Goal: Information Seeking & Learning: Learn about a topic

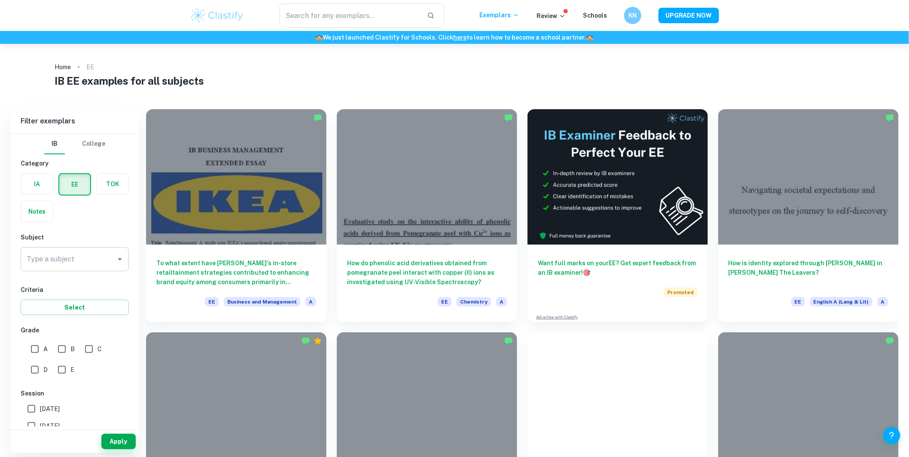
click at [90, 263] on input "Type a subject" at bounding box center [68, 259] width 88 height 16
click at [72, 298] on li "Business and Management" at bounding box center [75, 301] width 108 height 15
type input "Business and Management"
click at [118, 446] on button "Apply" at bounding box center [118, 441] width 34 height 15
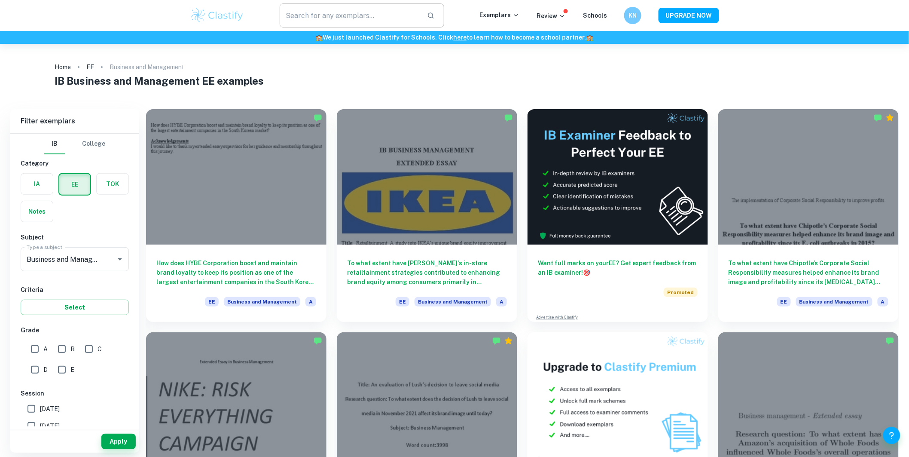
click at [297, 18] on input "text" at bounding box center [350, 15] width 140 height 24
type input "c"
paste input "Lo ipsu dolors amet Consec’a elit-seddoe temporincidid utl ETD magnaaliqu enima…"
type input "Lo ipsu dolors amet Consec’a elit-seddoe temporincidid utl ETD magnaaliqu enima…"
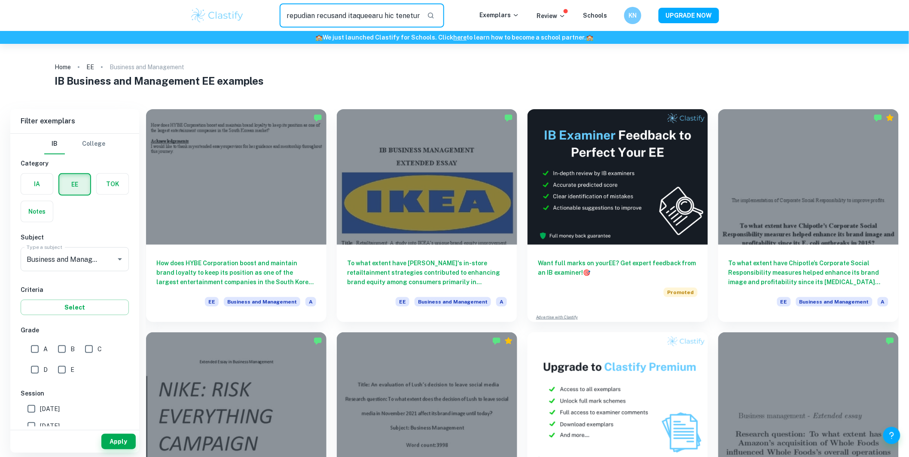
click at [308, 68] on ol "Home EE Business and Management" at bounding box center [455, 67] width 800 height 12
click at [382, 20] on input "text" at bounding box center [350, 15] width 140 height 24
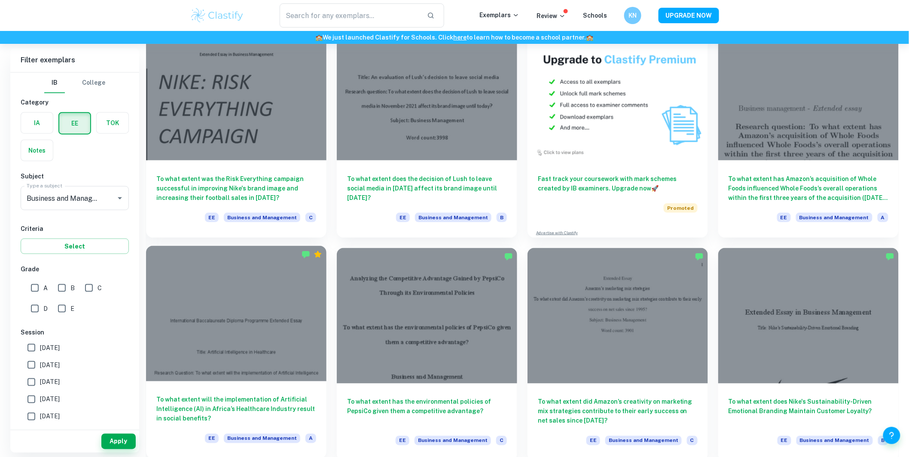
scroll to position [286, 0]
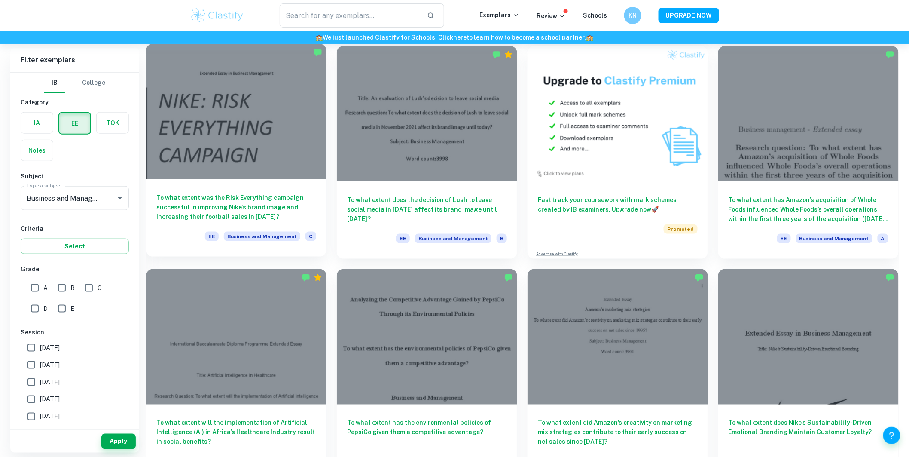
click at [268, 197] on h6 "To what extent was the Risk Everything campaign successful in improving Nike's …" at bounding box center [236, 207] width 160 height 28
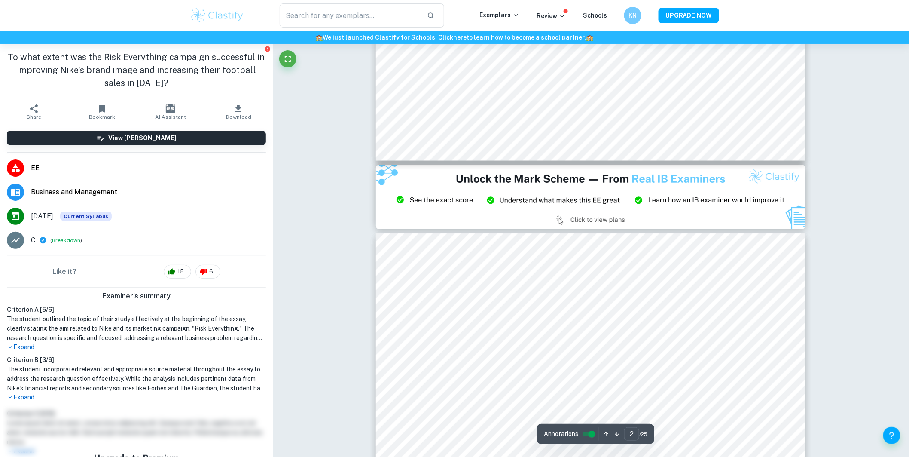
type input "3"
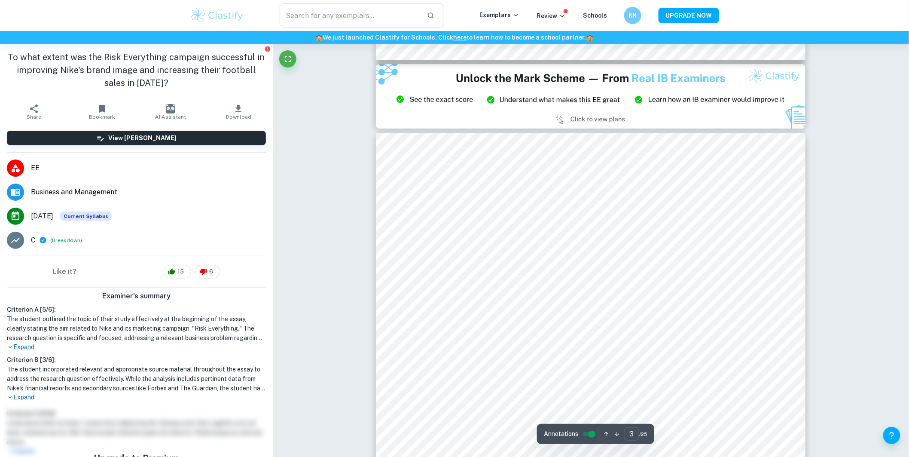
scroll to position [1241, 0]
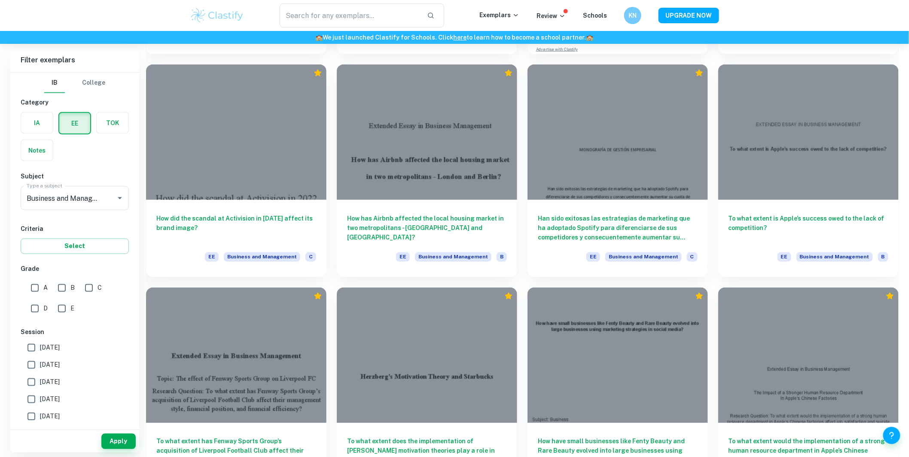
scroll to position [4058, 0]
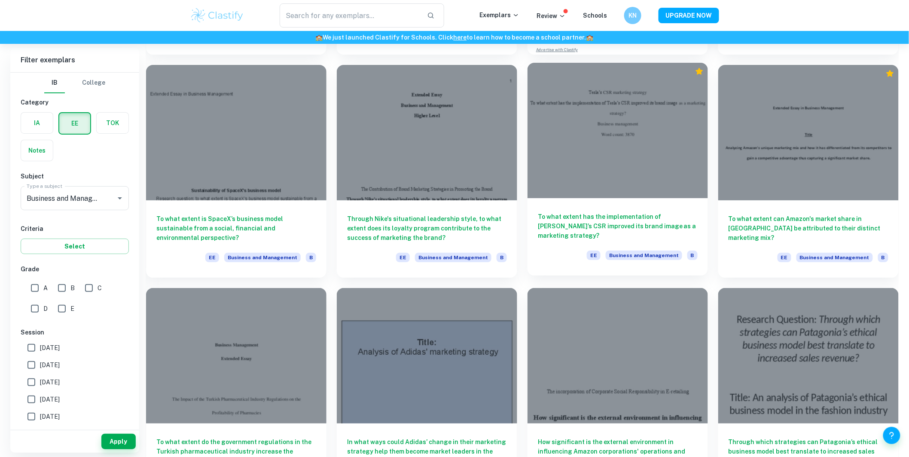
click at [449, 156] on div at bounding box center [618, 130] width 180 height 135
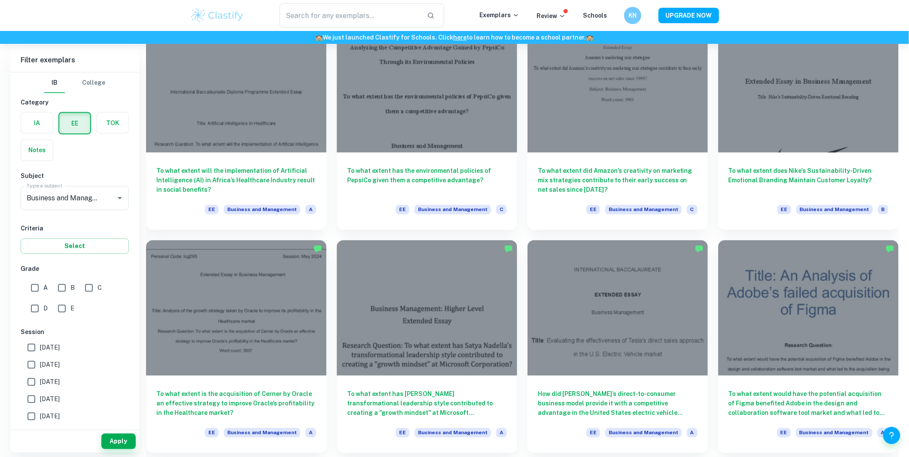
scroll to position [1819, 0]
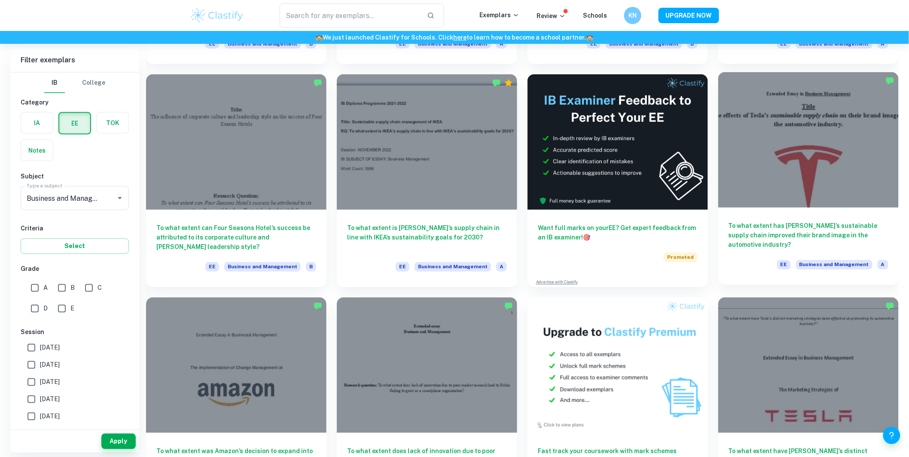
click at [449, 162] on div at bounding box center [808, 139] width 180 height 135
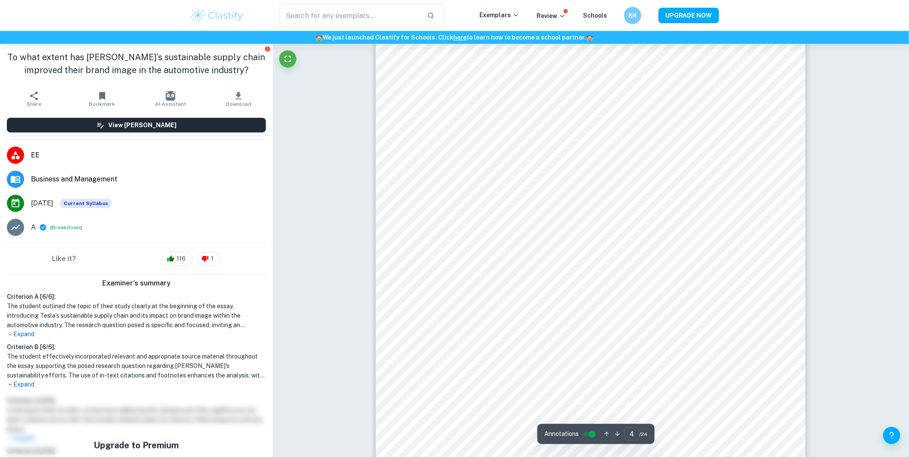
scroll to position [1862, 0]
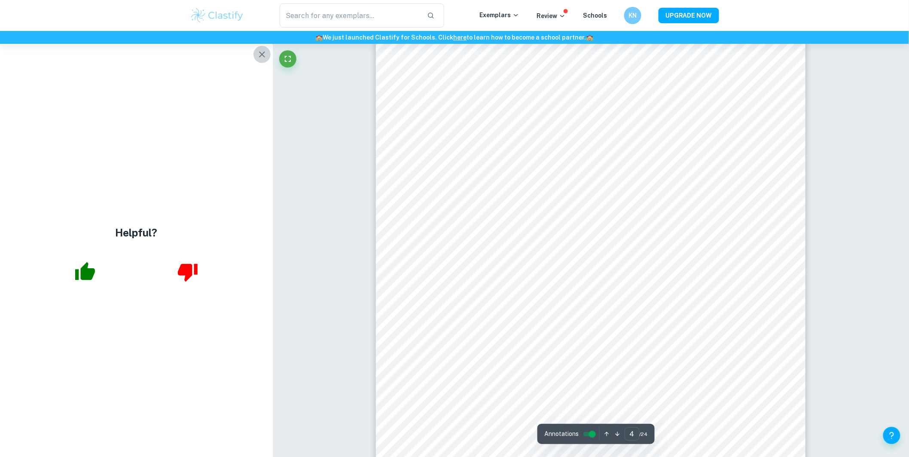
click at [263, 54] on icon "button" at bounding box center [262, 54] width 10 height 10
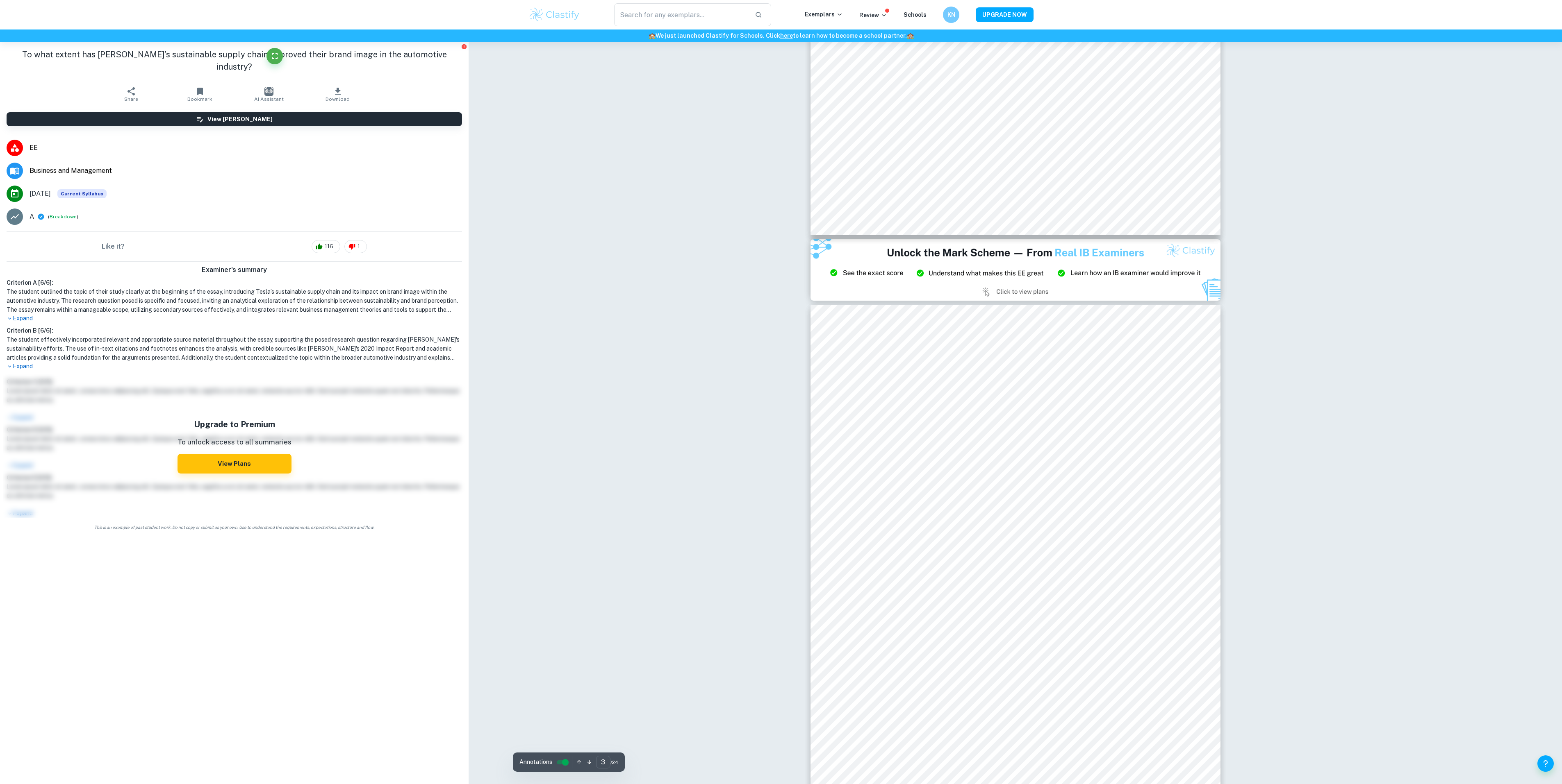
scroll to position [912, 0]
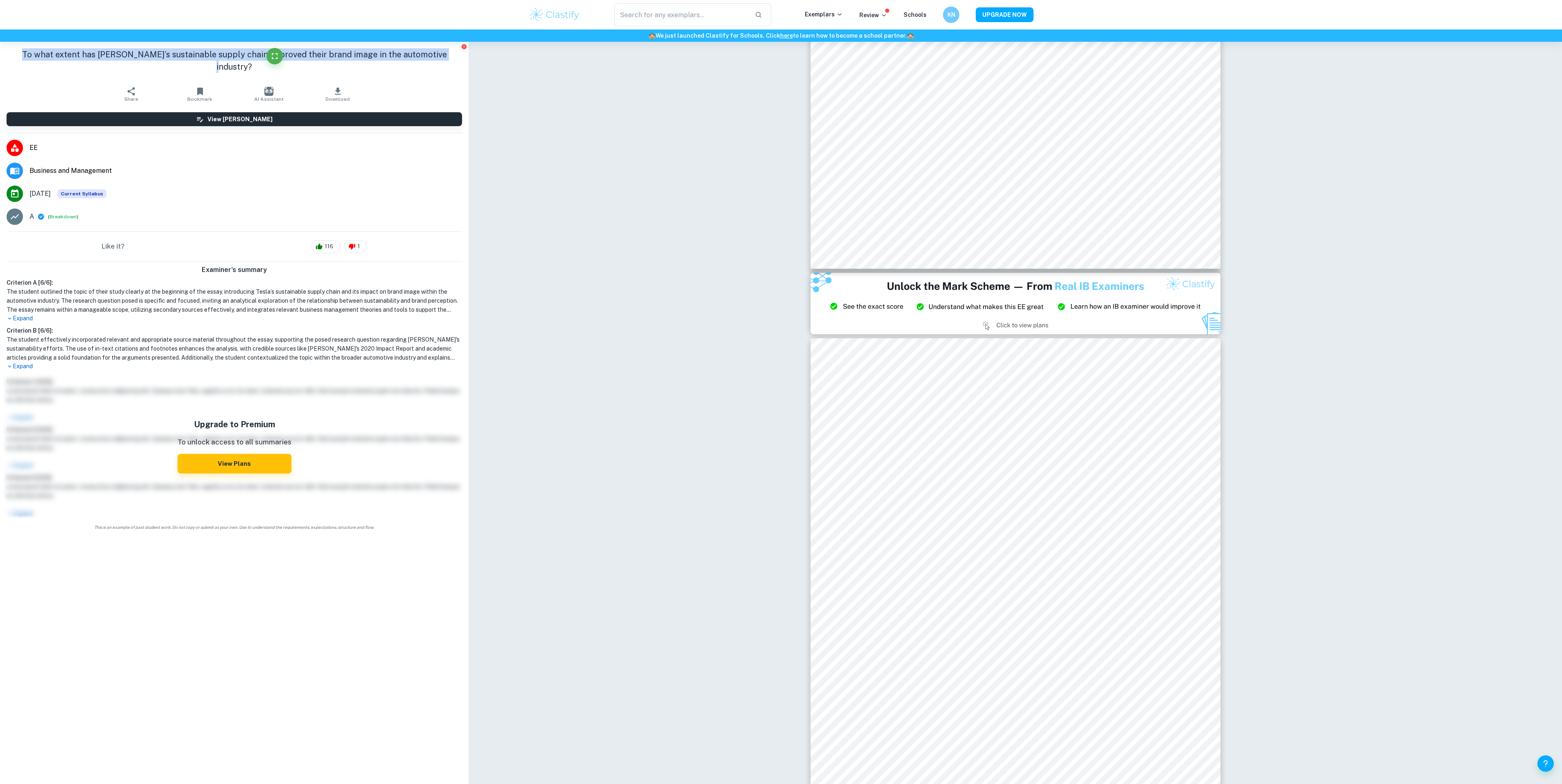
drag, startPoint x: 37, startPoint y: 55, endPoint x: 448, endPoint y: 60, distance: 411.0
click at [428, 60] on h1 "To what extent has [PERSON_NAME]’s sustainable supply chain improved their bran…" at bounding box center [234, 61] width 455 height 25
copy h1 "To what extent has [PERSON_NAME]’s sustainable supply chain improved their bran…"
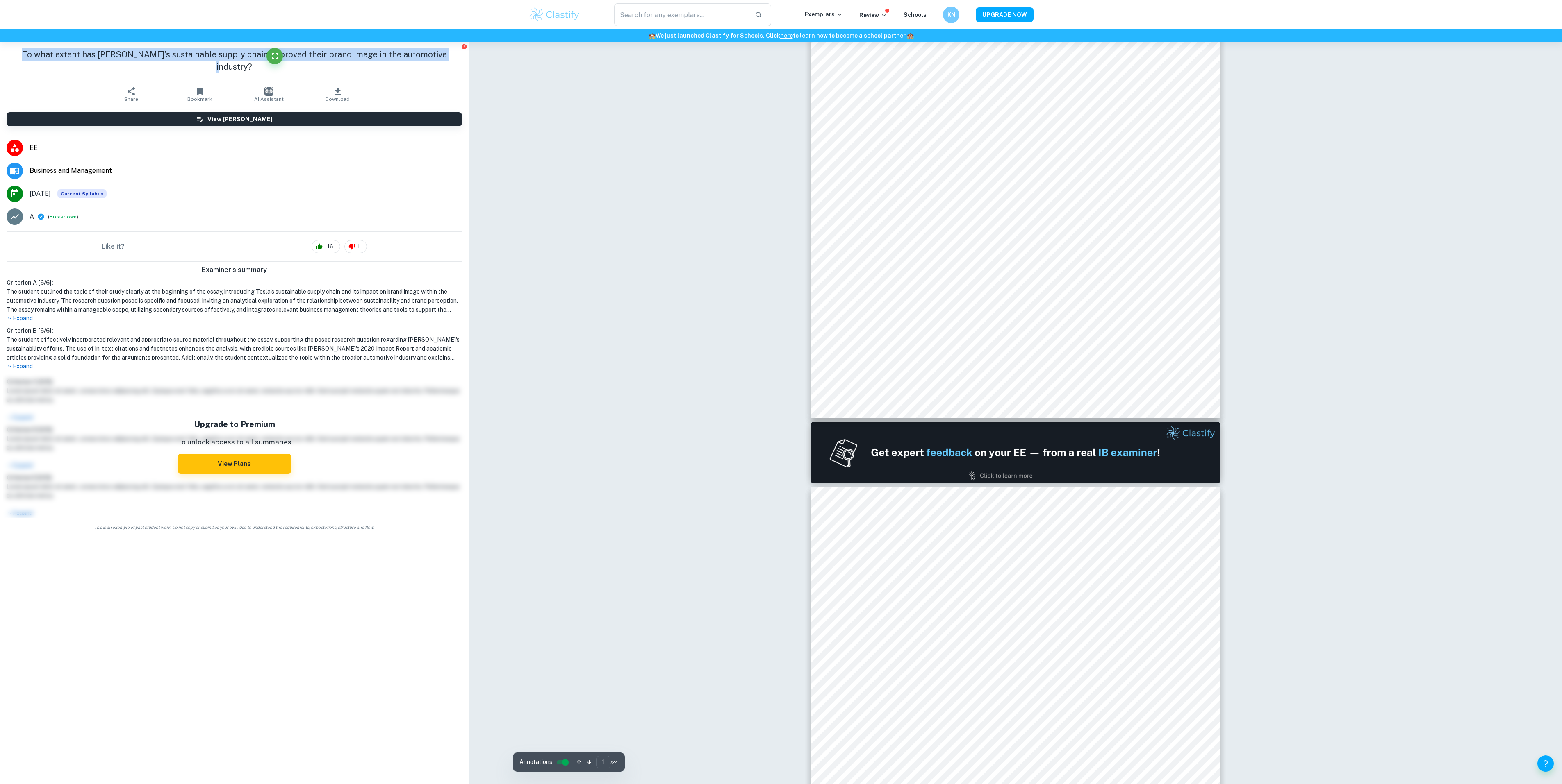
scroll to position [164, 0]
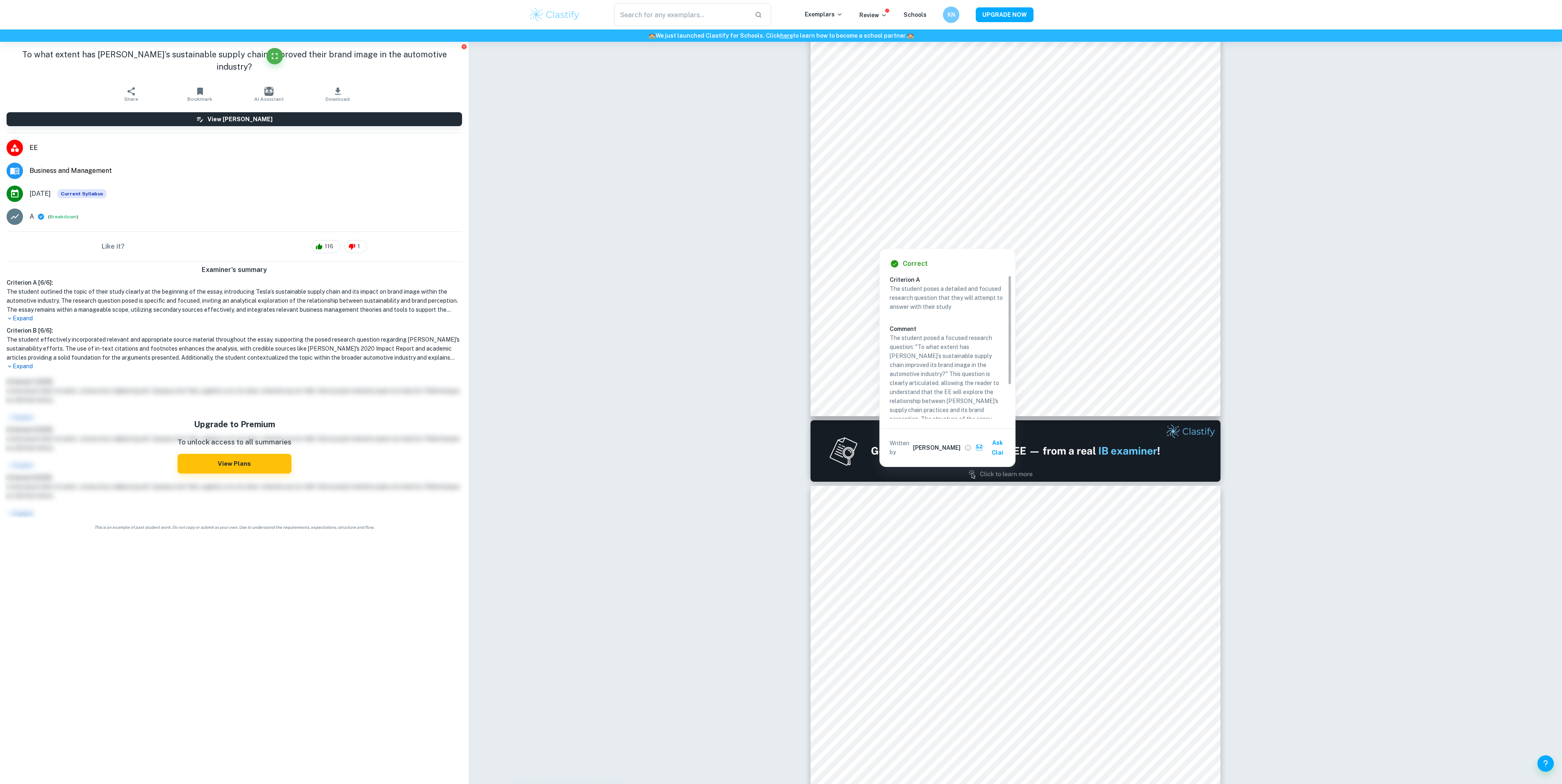
drag, startPoint x: 880, startPoint y: 236, endPoint x: 784, endPoint y: 208, distance: 100.0
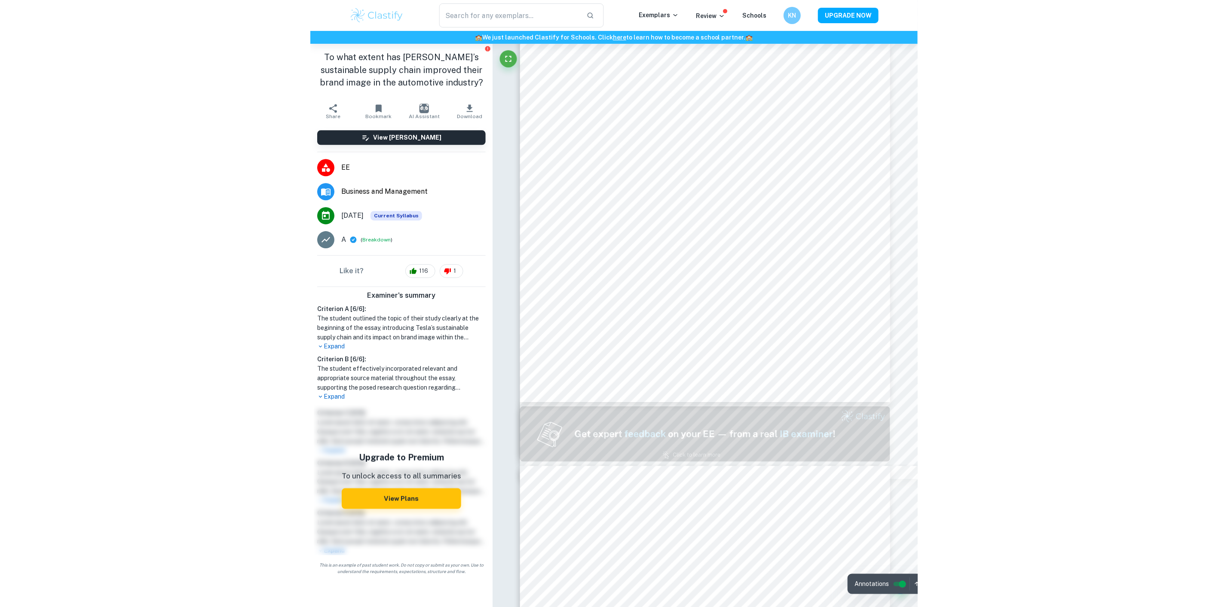
scroll to position [0, 0]
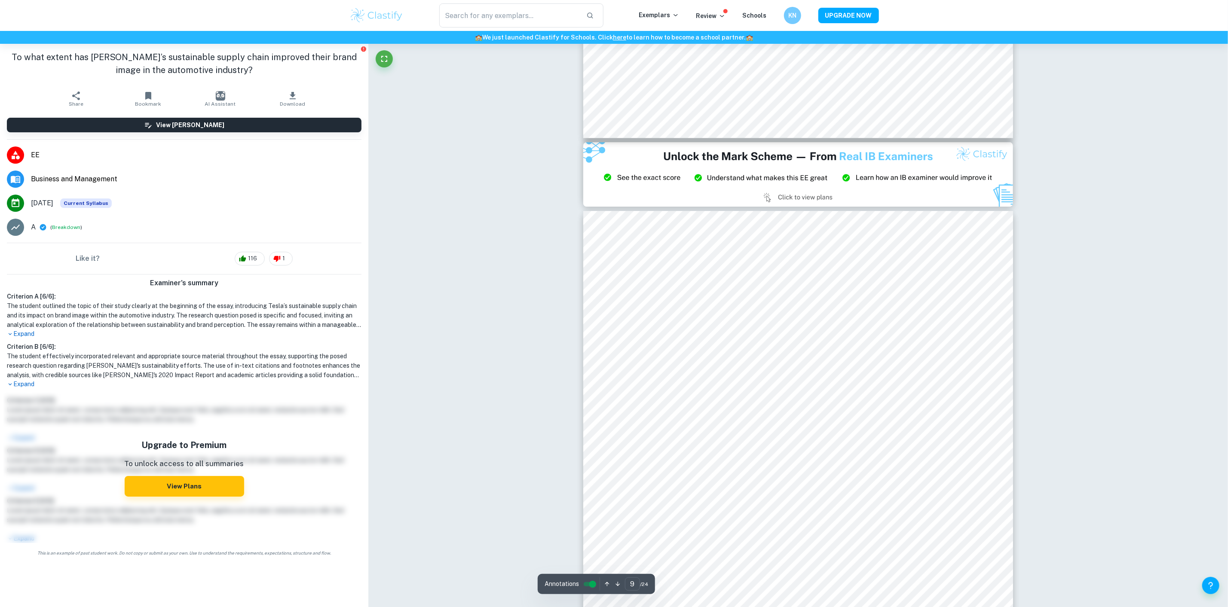
type input "8"
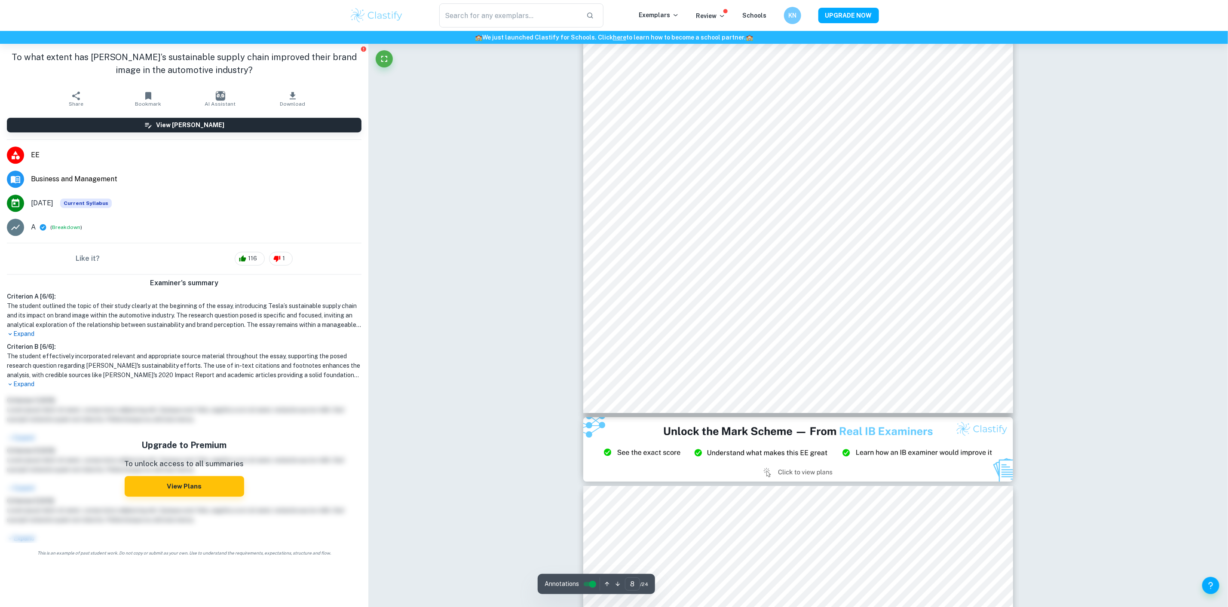
scroll to position [4254, 0]
